Goal: Task Accomplishment & Management: Complete application form

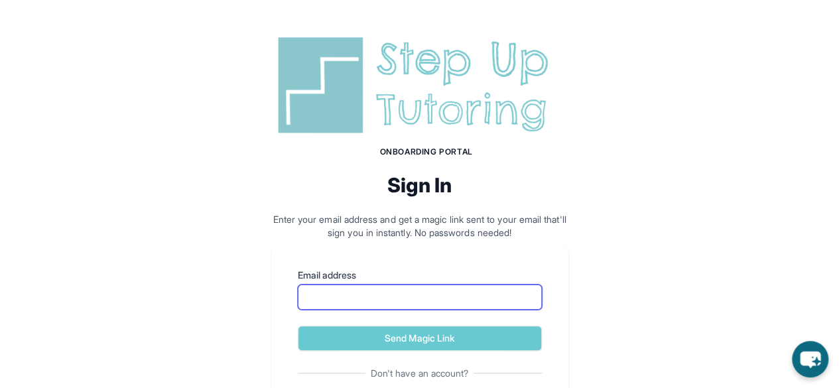
click at [452, 301] on input "Email address" at bounding box center [420, 297] width 244 height 25
type input "**********"
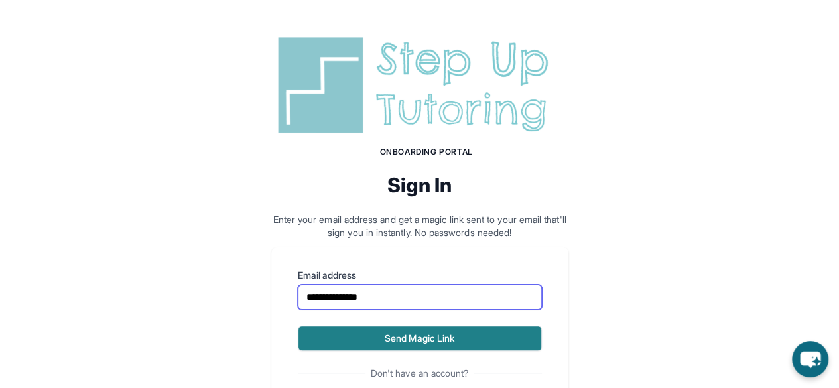
scroll to position [84, 0]
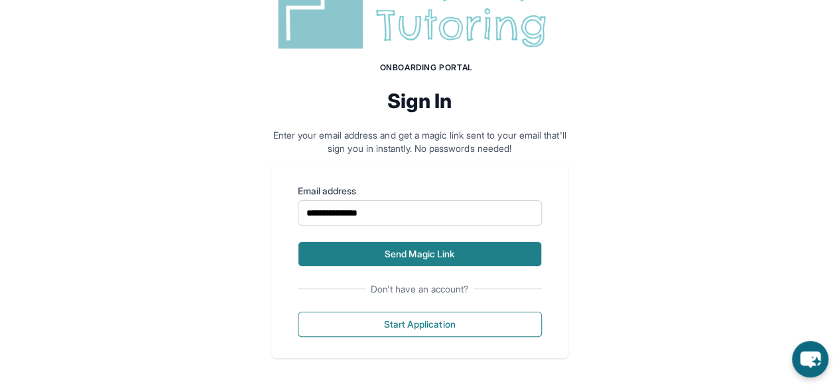
click at [396, 251] on button "Send Magic Link" at bounding box center [420, 253] width 244 height 25
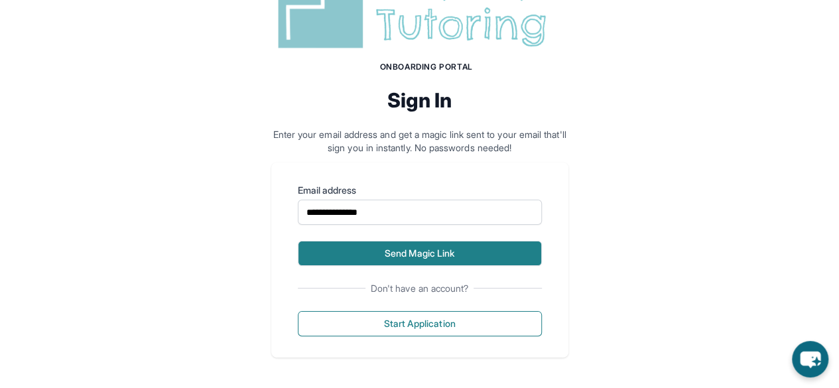
click at [419, 255] on button "Send Magic Link" at bounding box center [420, 253] width 244 height 25
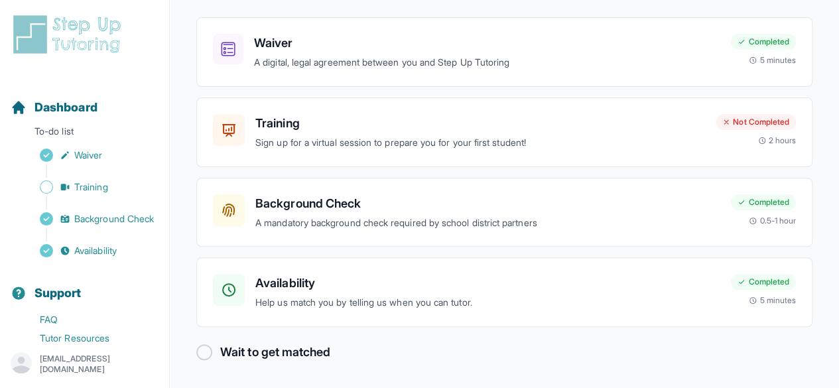
scroll to position [111, 0]
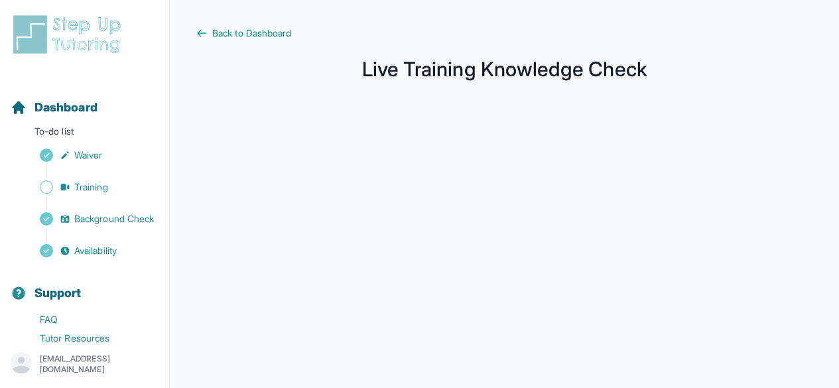
scroll to position [1, 0]
click at [202, 32] on icon at bounding box center [201, 32] width 11 height 11
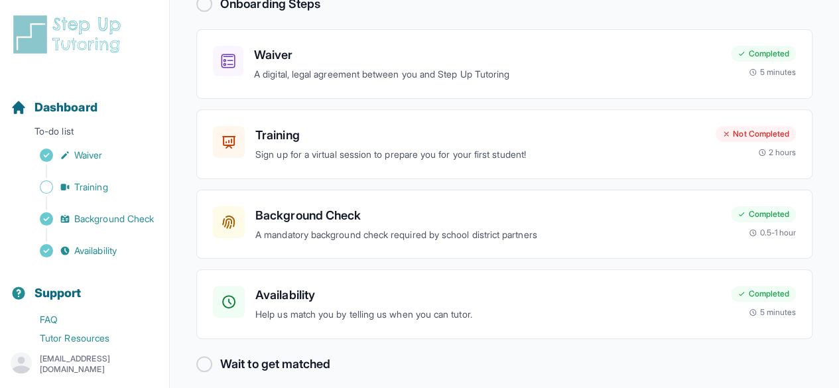
scroll to position [111, 0]
